Goal: Task Accomplishment & Management: Manage account settings

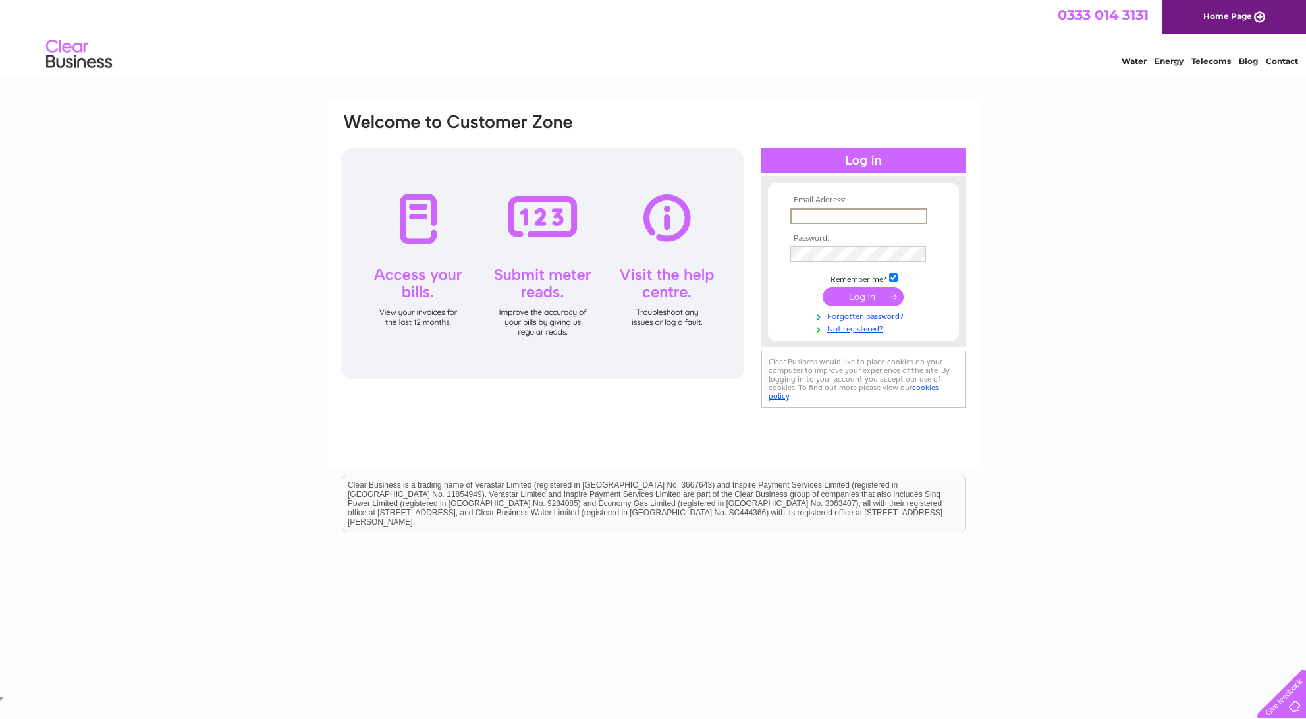
type input "[EMAIL_ADDRESS][DOMAIN_NAME]"
click at [854, 298] on input "submit" at bounding box center [863, 296] width 81 height 18
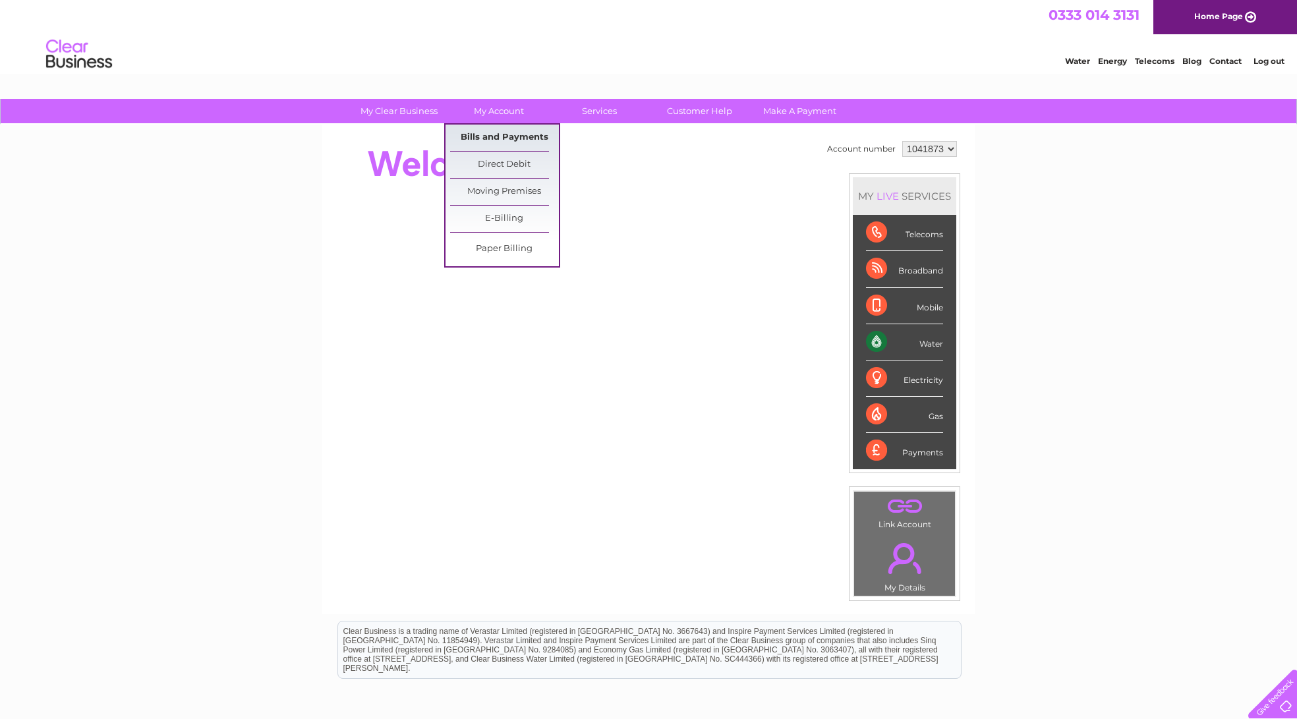
click at [479, 136] on link "Bills and Payments" at bounding box center [504, 138] width 109 height 26
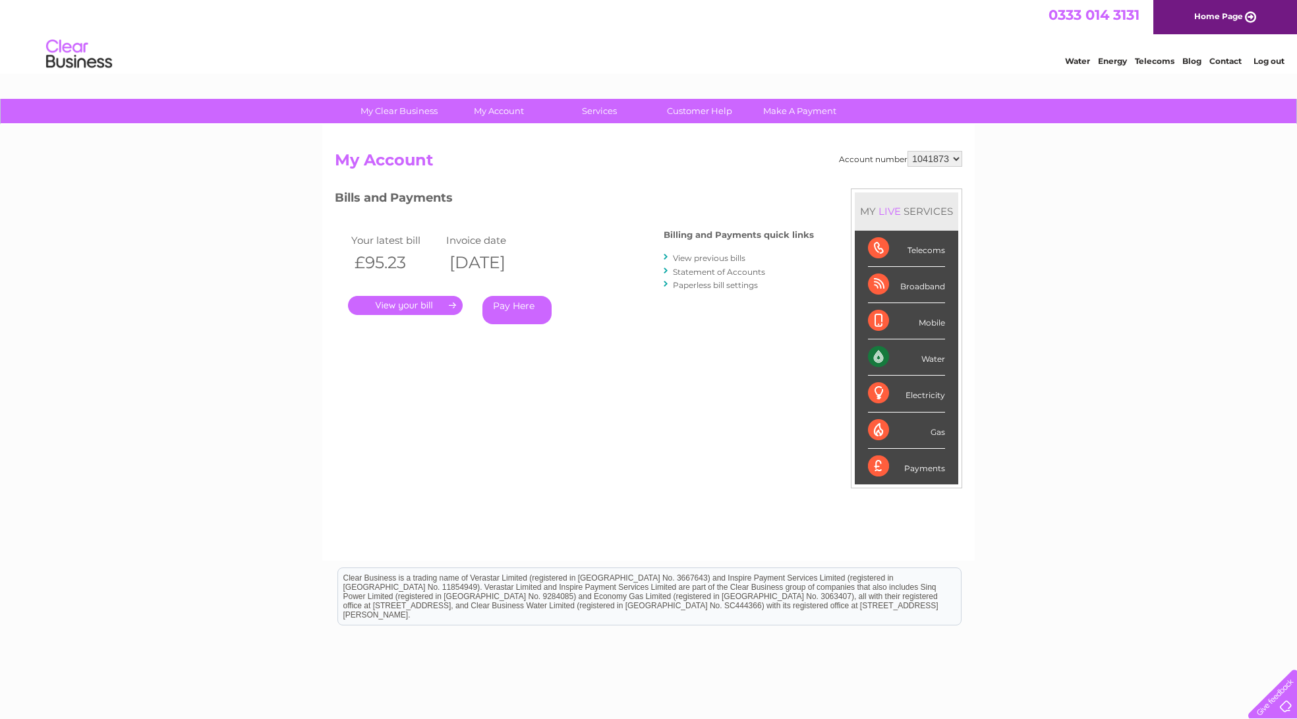
click at [451, 300] on link "." at bounding box center [405, 305] width 115 height 19
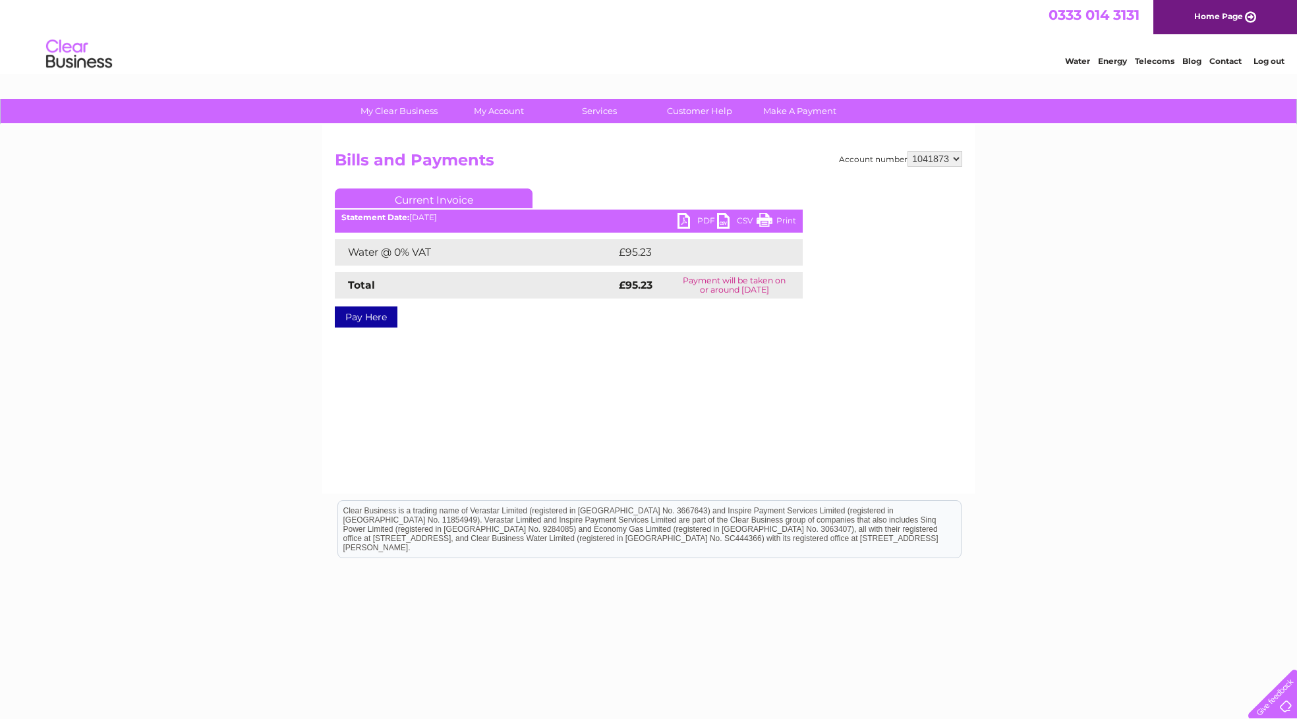
click at [686, 222] on link "PDF" at bounding box center [697, 222] width 40 height 19
